Goal: Transaction & Acquisition: Download file/media

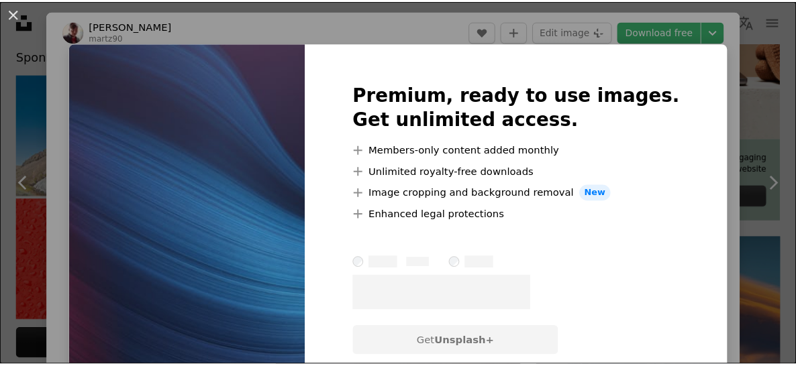
scroll to position [5995, 0]
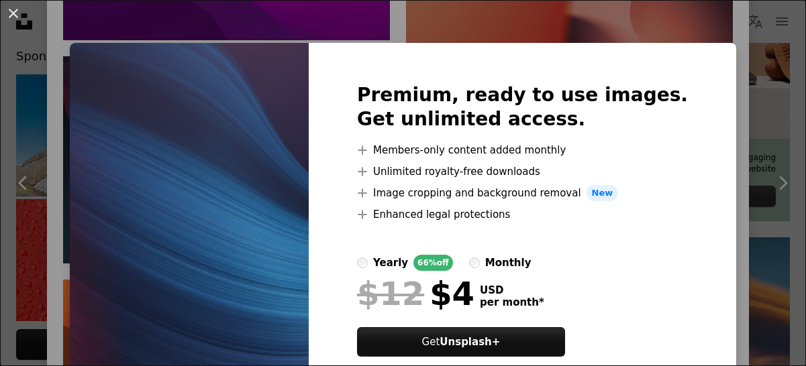
click at [747, 34] on div "An X shape Premium, ready to use images. Get unlimited access. A plus sign Memb…" at bounding box center [403, 183] width 806 height 366
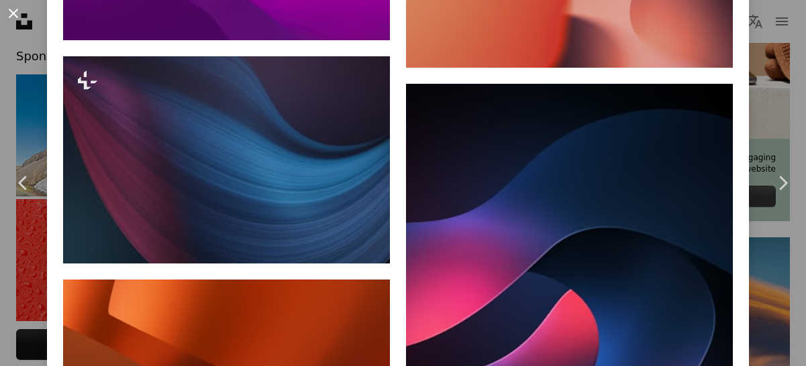
click at [7, 16] on button "An X shape" at bounding box center [13, 13] width 16 height 16
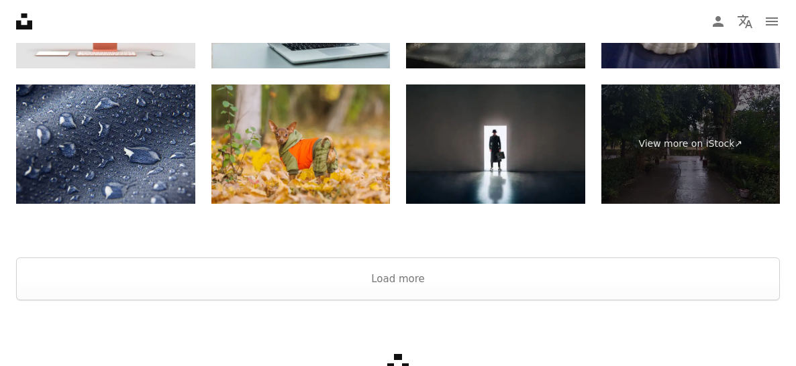
scroll to position [1869, 0]
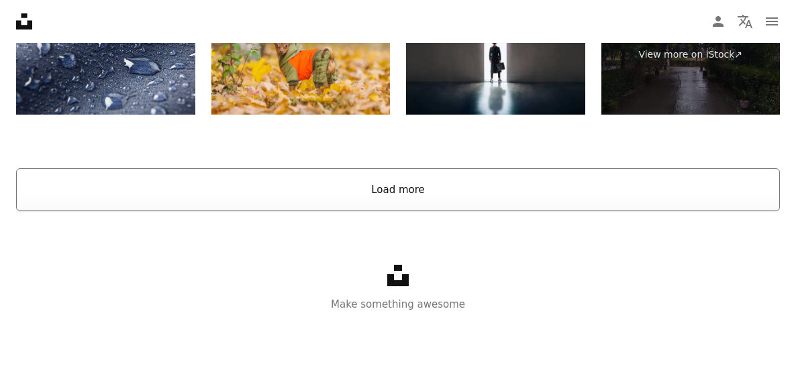
click at [386, 191] on button "Load more" at bounding box center [398, 189] width 764 height 43
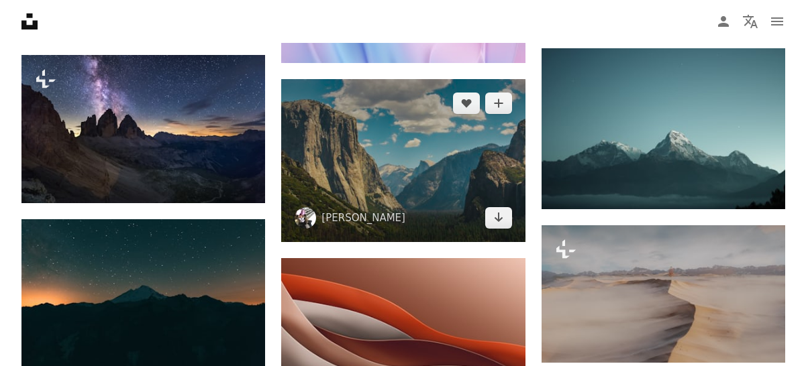
scroll to position [5924, 0]
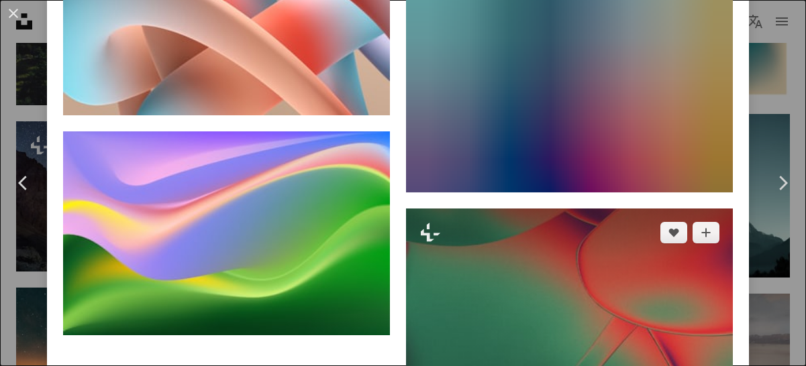
scroll to position [5316, 0]
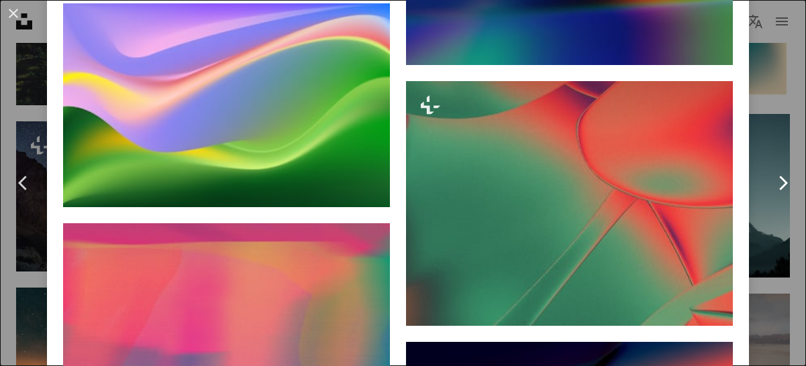
click at [772, 183] on icon "Chevron right" at bounding box center [782, 182] width 21 height 21
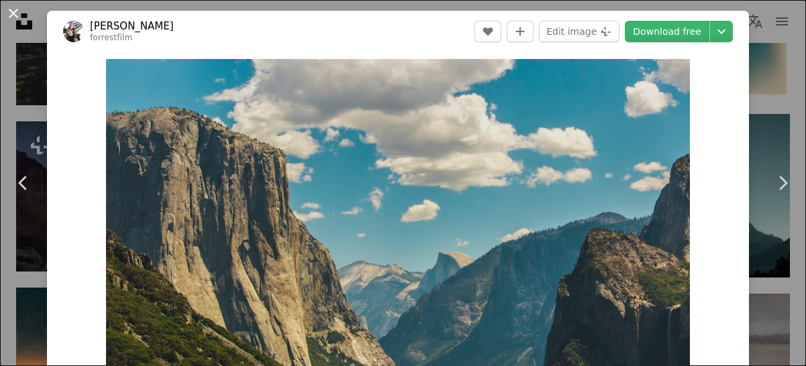
click at [17, 17] on button "An X shape" at bounding box center [13, 13] width 16 height 16
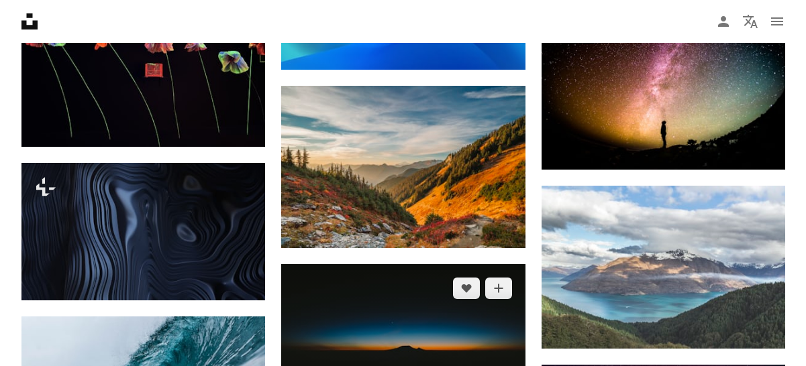
scroll to position [8618, 0]
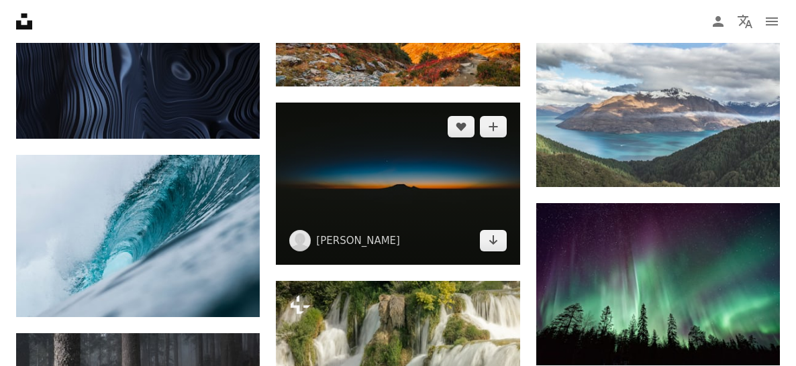
click at [399, 185] on img at bounding box center [398, 184] width 244 height 162
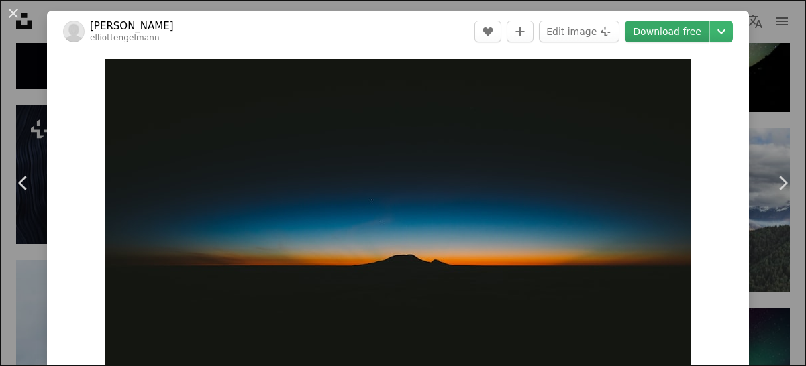
click at [635, 34] on link "Download free" at bounding box center [667, 31] width 85 height 21
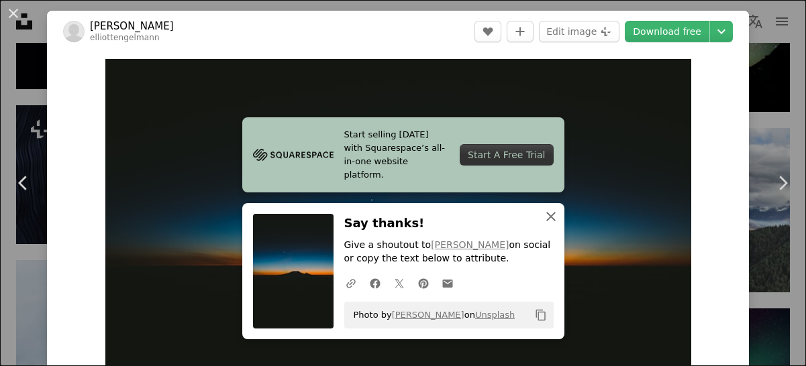
click at [546, 212] on icon "button" at bounding box center [550, 216] width 9 height 9
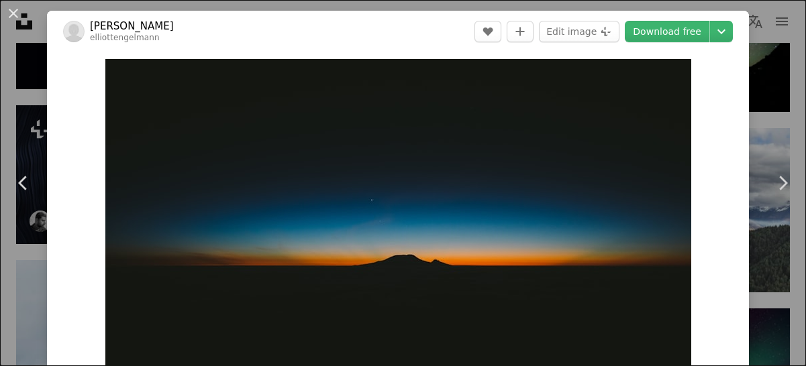
drag, startPoint x: 13, startPoint y: 13, endPoint x: 159, endPoint y: 51, distance: 151.0
click at [13, 13] on button "An X shape" at bounding box center [13, 13] width 16 height 16
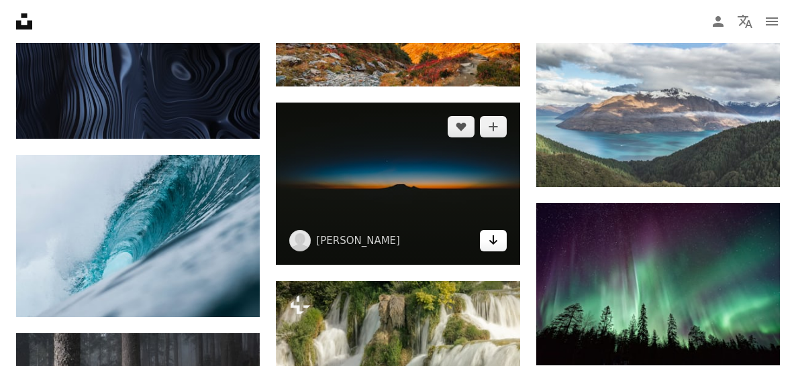
click at [495, 236] on icon "Arrow pointing down" at bounding box center [493, 240] width 11 height 16
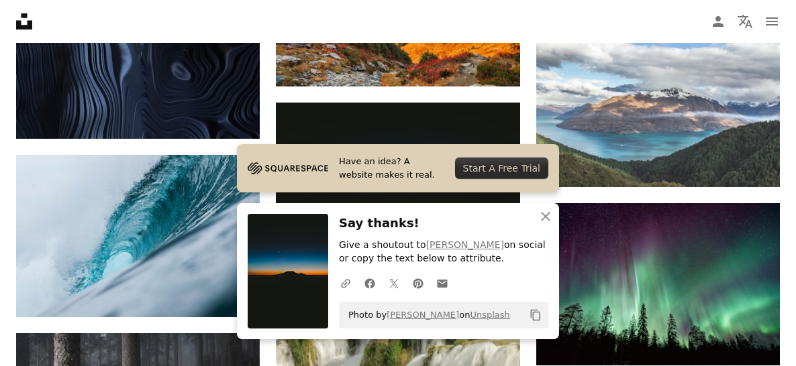
click at [505, 144] on link "Have an idea? A website makes it real. Start A Free Trial" at bounding box center [398, 168] width 322 height 48
click at [500, 158] on div "Start A Free Trial" at bounding box center [501, 168] width 93 height 21
